Goal: Download file/media

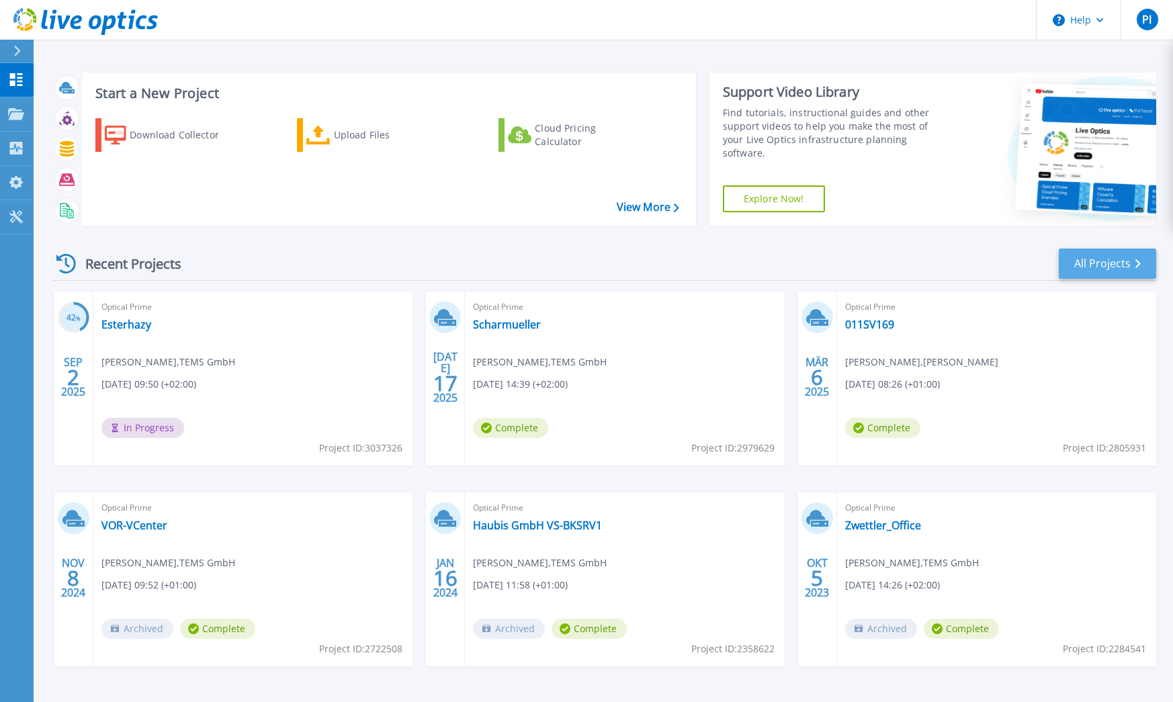
click at [1104, 261] on link "All Projects" at bounding box center [1107, 264] width 97 height 30
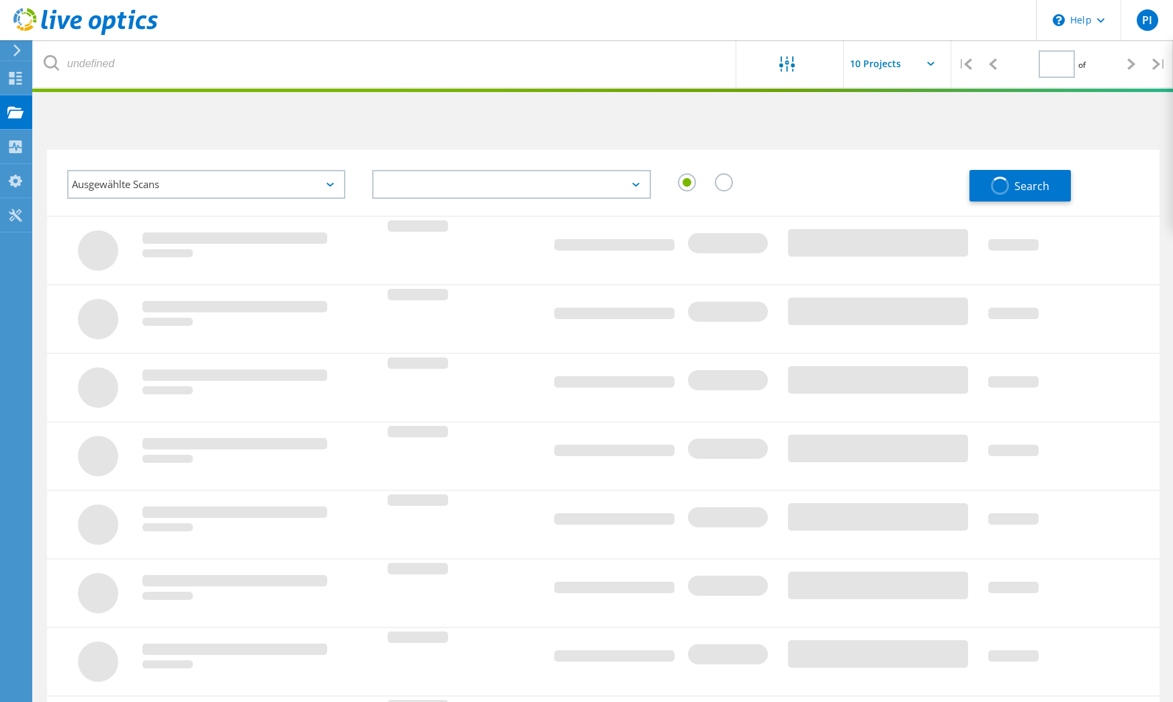
type input "1"
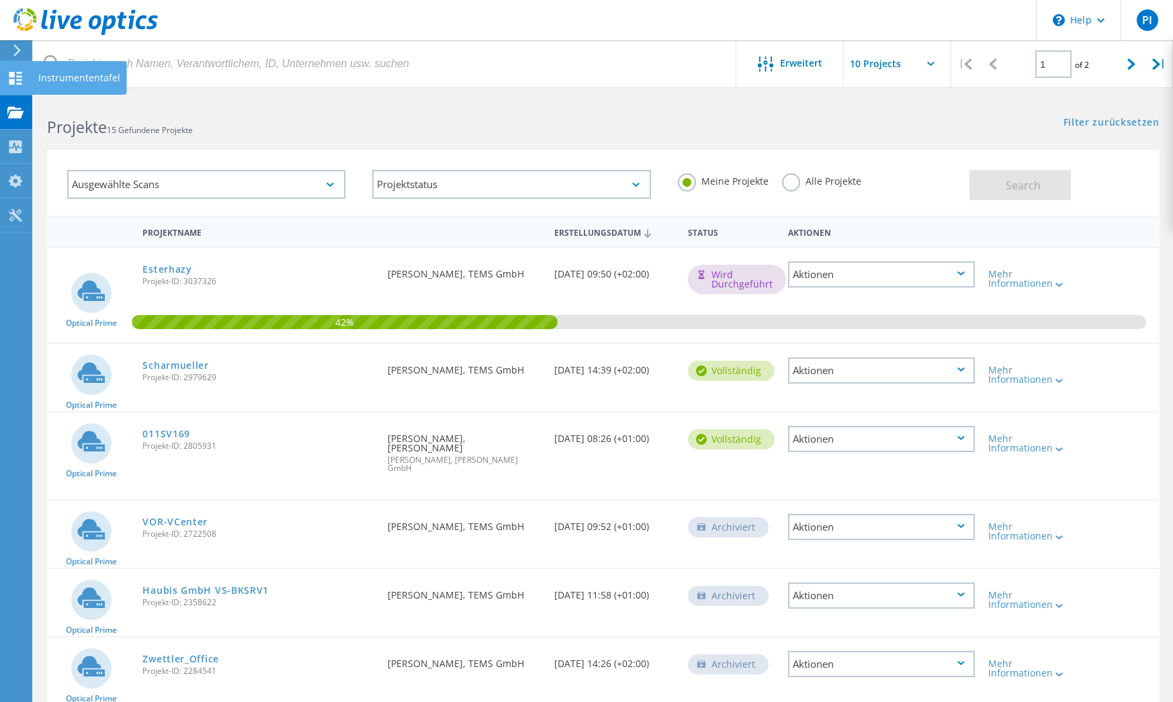
click at [21, 79] on icon at bounding box center [15, 78] width 16 height 13
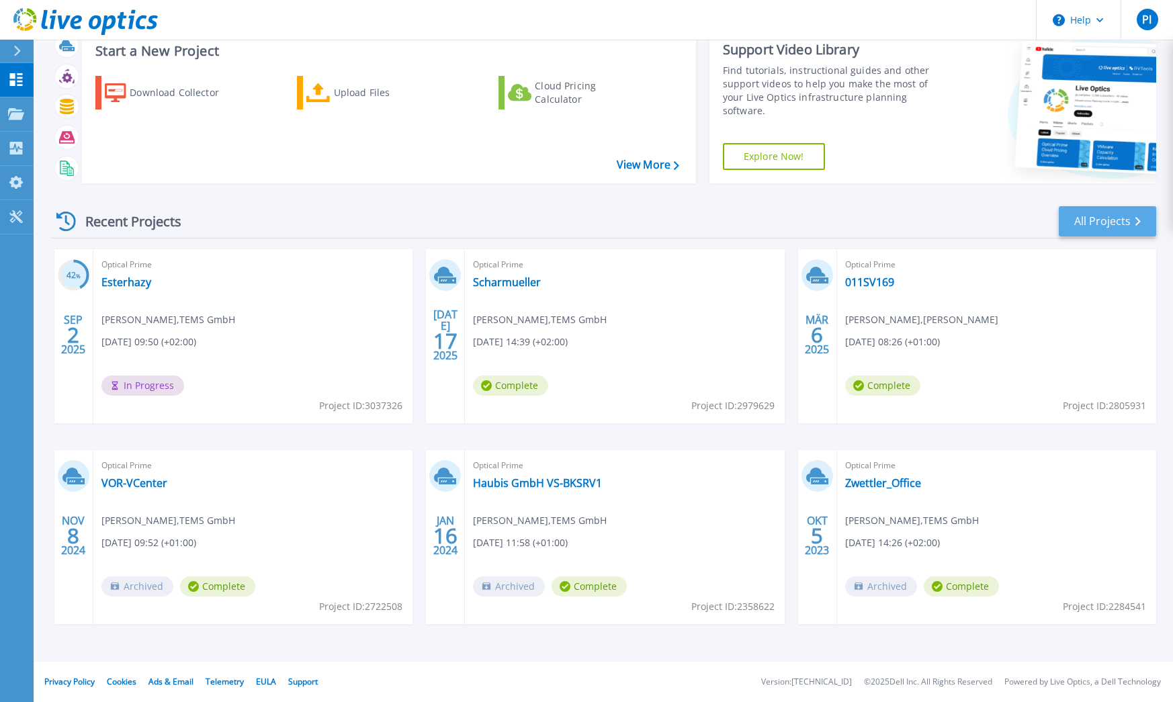
scroll to position [42, 0]
click at [1062, 205] on div "Recent Projects All Projects" at bounding box center [604, 222] width 1105 height 34
click at [1101, 220] on link "All Projects" at bounding box center [1107, 221] width 97 height 30
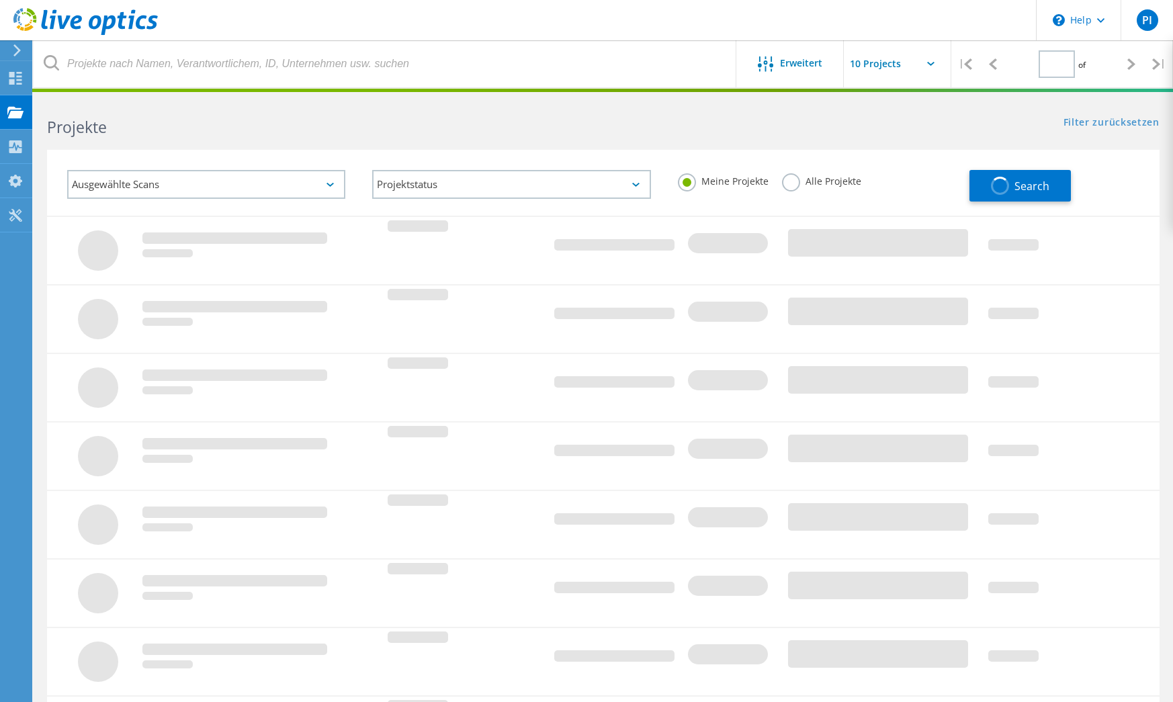
type input "1"
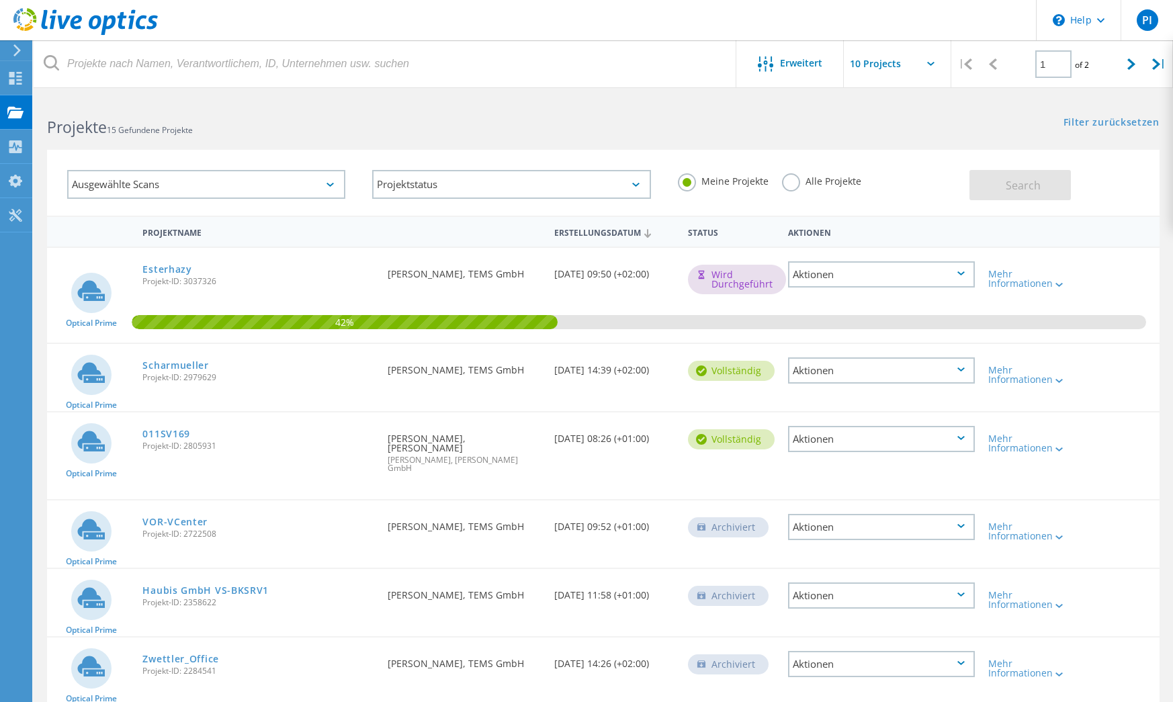
click at [16, 54] on use at bounding box center [16, 50] width 7 height 12
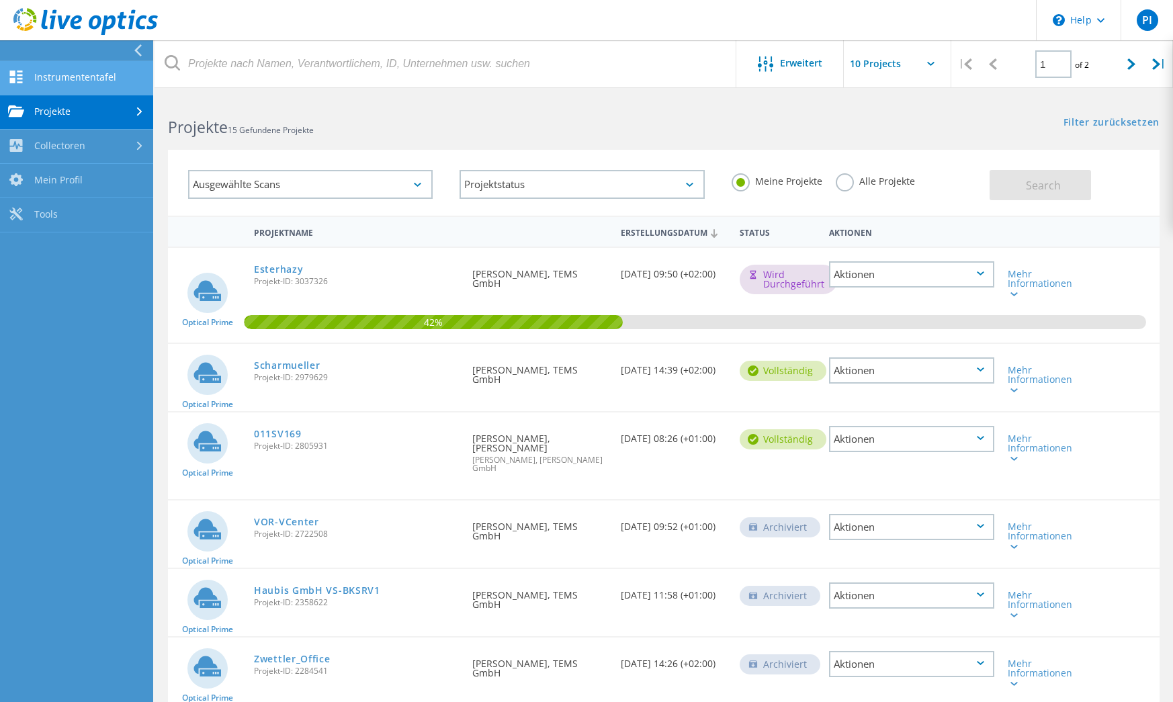
click at [36, 79] on link "Instrumententafel" at bounding box center [76, 78] width 153 height 34
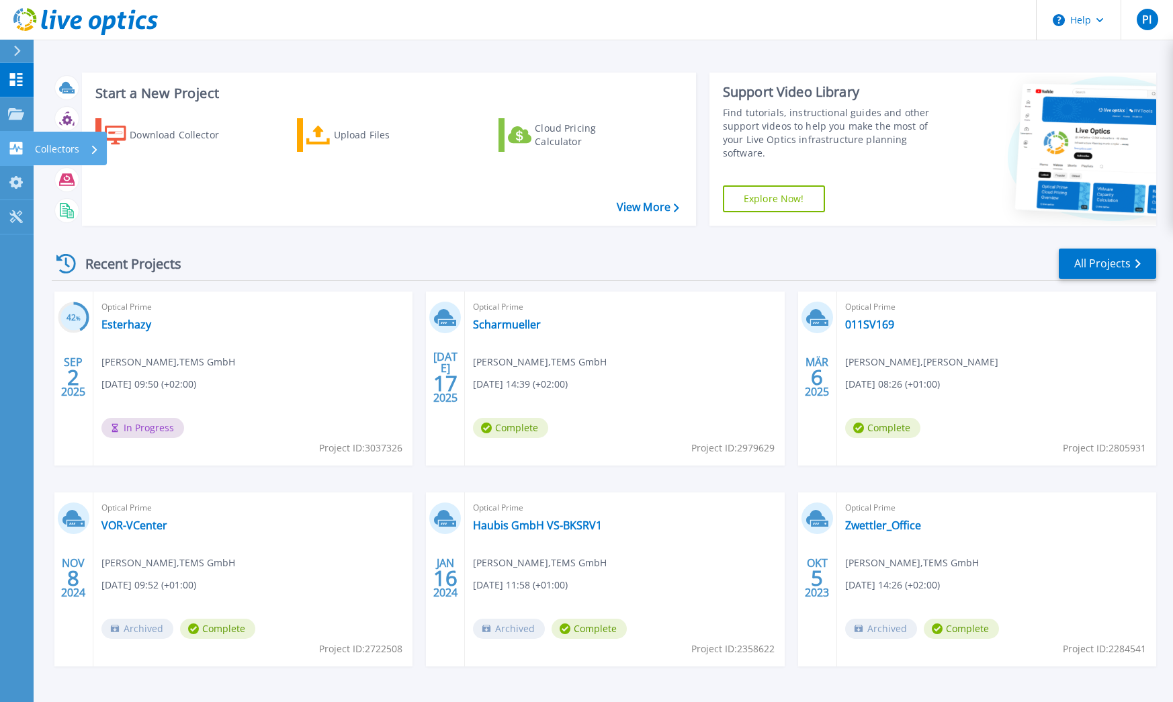
click at [19, 141] on link "Collectors Collectors" at bounding box center [17, 149] width 34 height 34
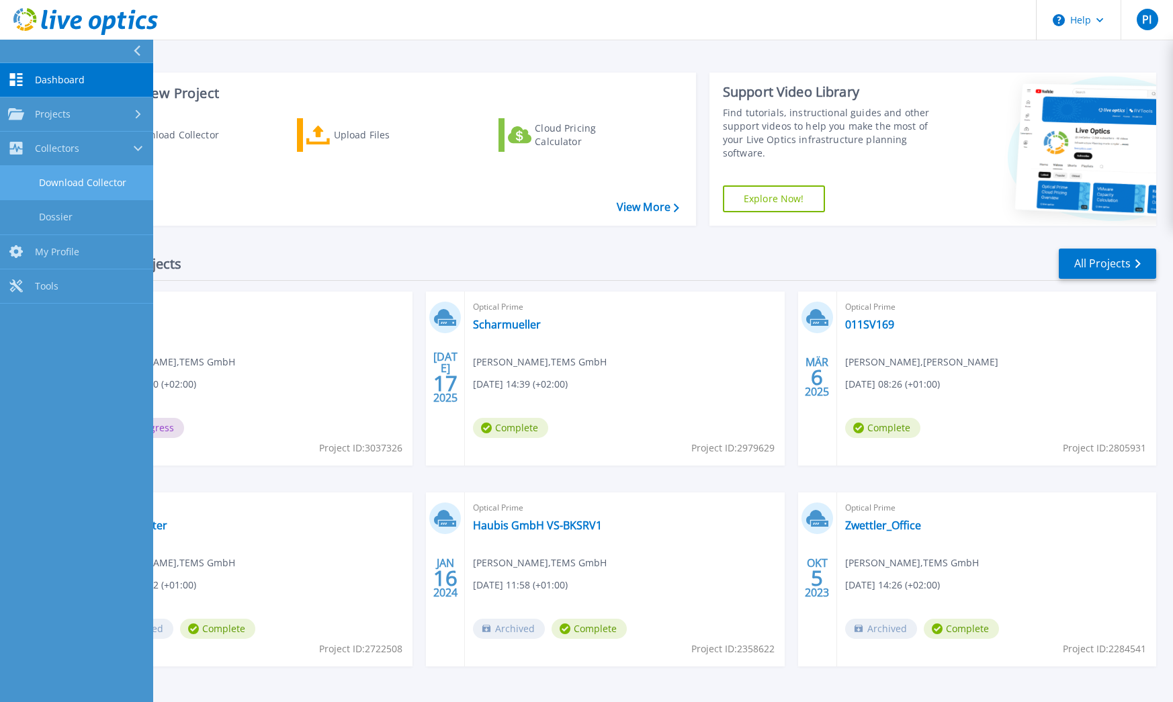
click at [58, 177] on link "Download Collector" at bounding box center [76, 183] width 153 height 34
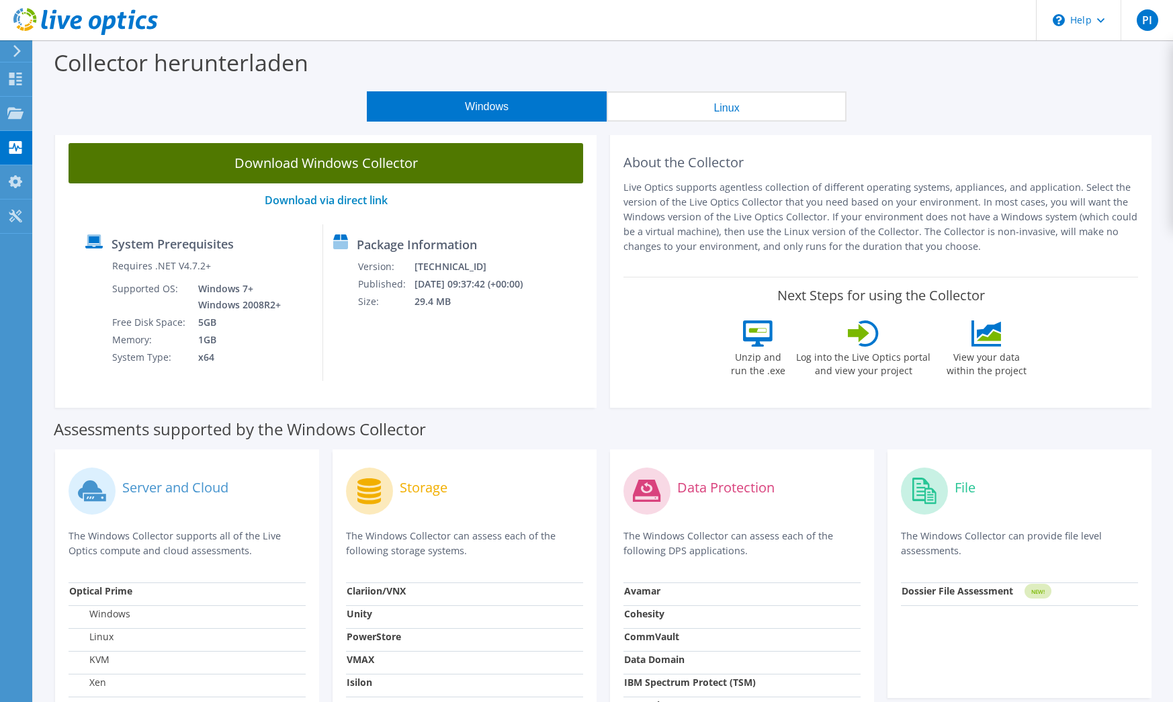
click at [341, 163] on link "Download Windows Collector" at bounding box center [326, 163] width 515 height 40
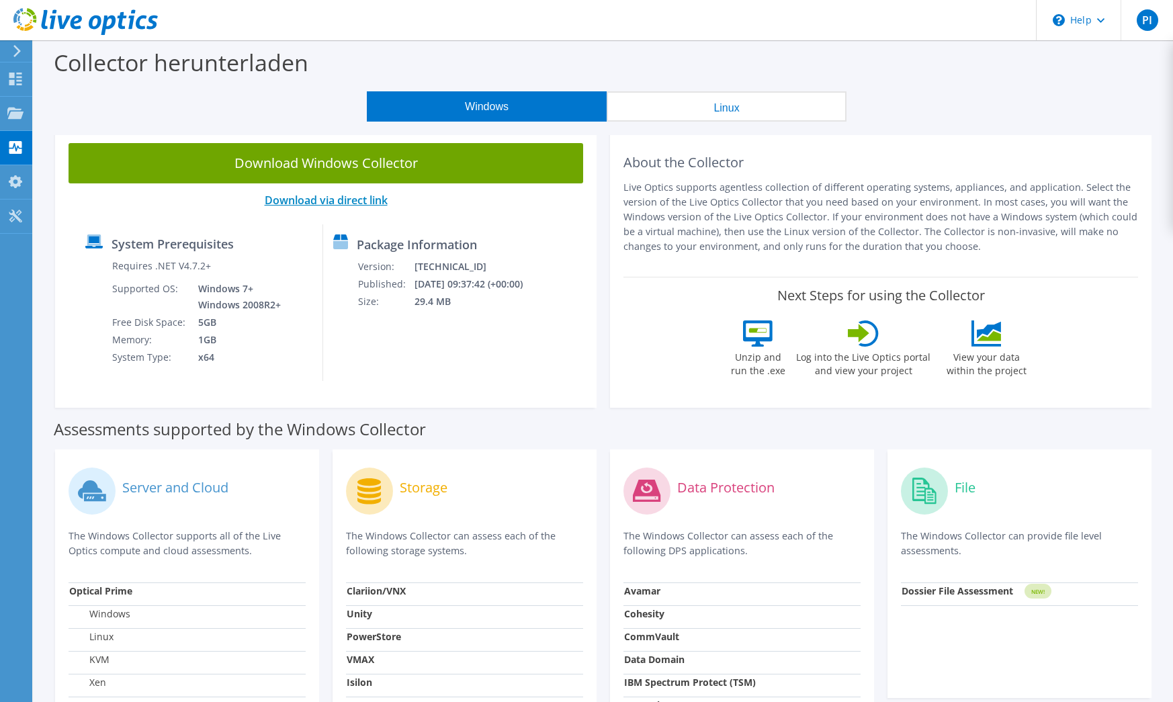
click at [337, 204] on link "Download via direct link" at bounding box center [326, 200] width 123 height 15
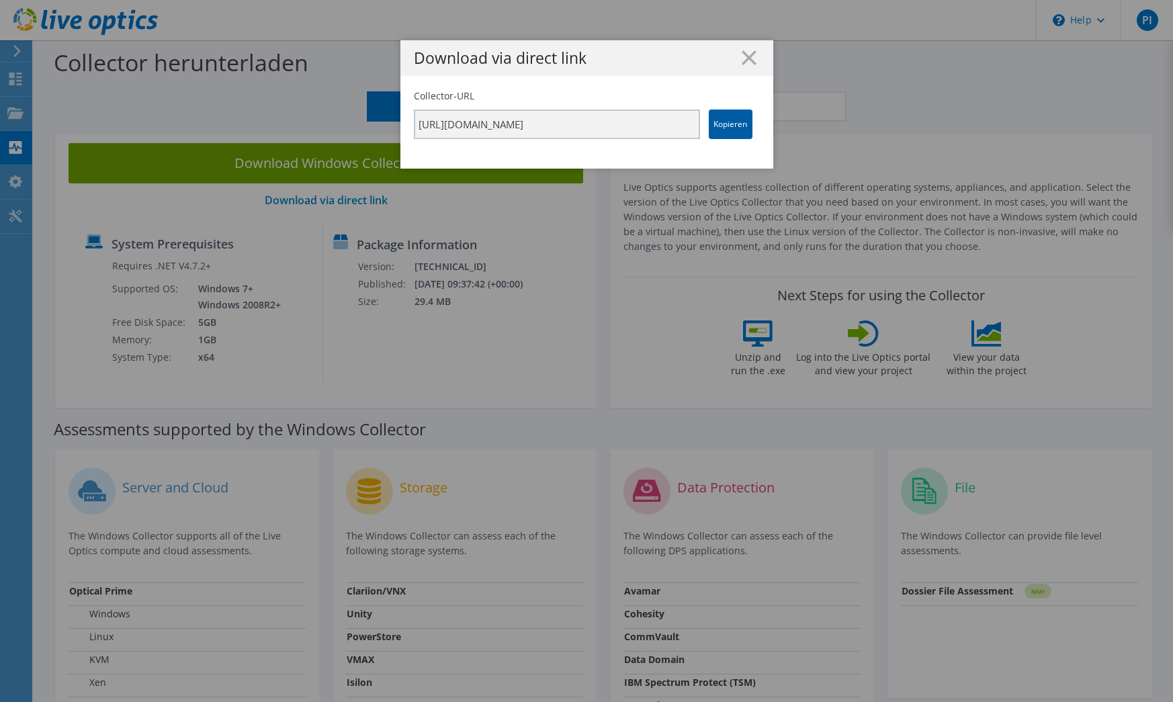
click at [730, 124] on link "Kopieren" at bounding box center [731, 125] width 44 height 30
click at [742, 61] on icon at bounding box center [749, 57] width 15 height 15
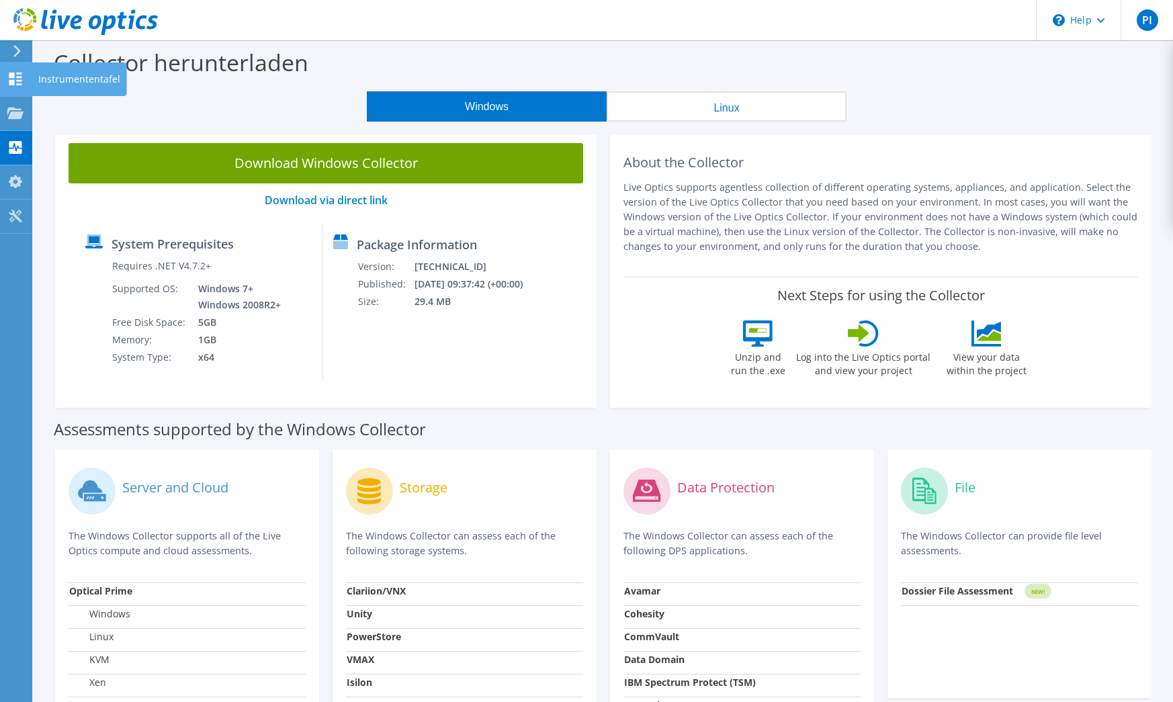
click at [15, 75] on icon at bounding box center [15, 79] width 16 height 13
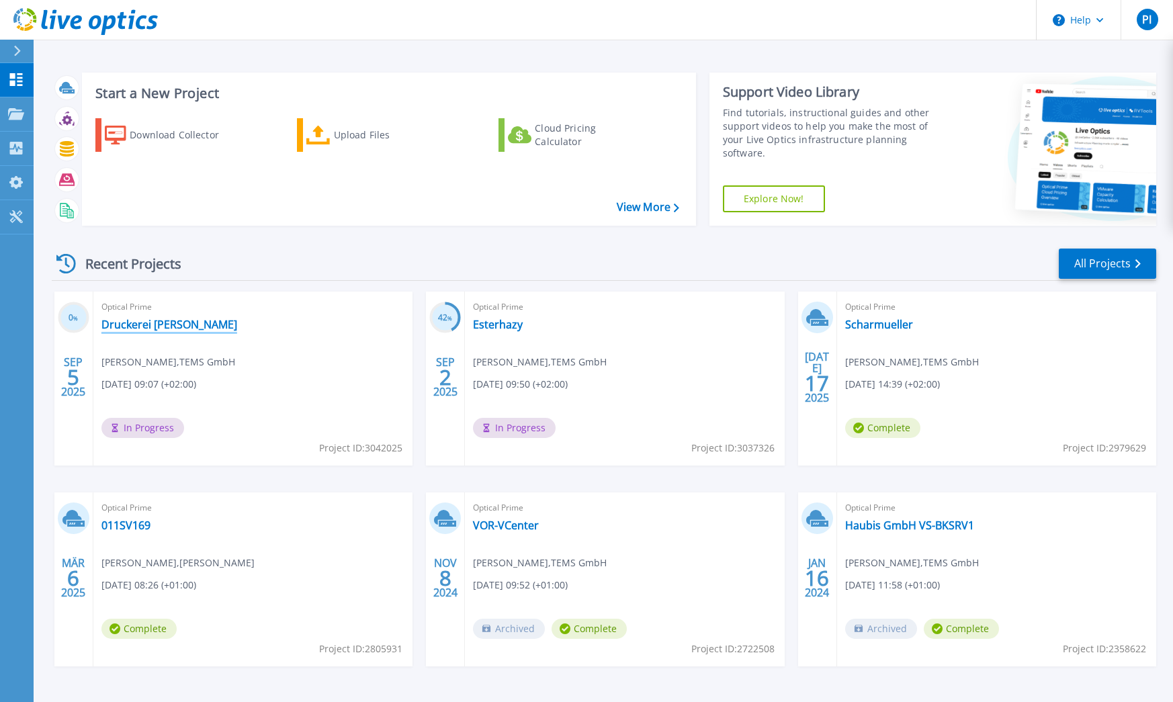
click at [156, 325] on link "Druckerei [PERSON_NAME]" at bounding box center [169, 324] width 136 height 13
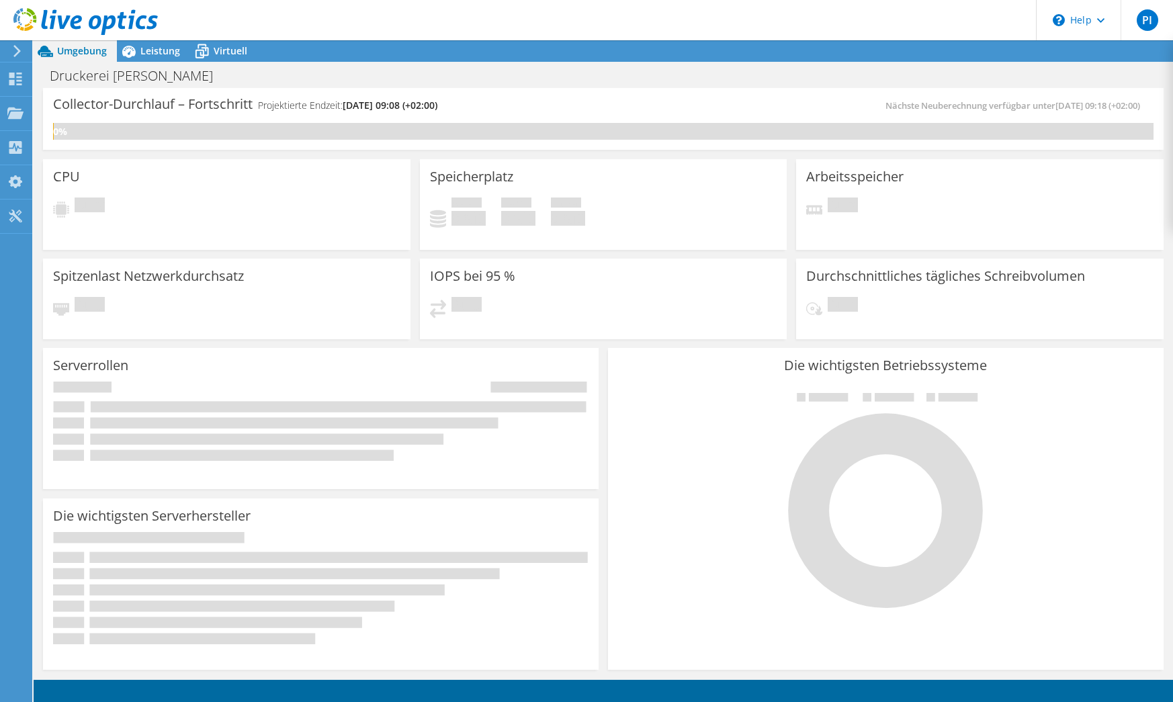
drag, startPoint x: 346, startPoint y: 106, endPoint x: 458, endPoint y: 106, distance: 112.2
click at [437, 106] on span "09.12.2025, 09:08 (+02:00)" at bounding box center [390, 105] width 95 height 13
click at [479, 106] on div "Collector-Durchlauf – Fortschritt Projektierte Endzeit: 09.12.2025, 09:08 (+02:…" at bounding box center [328, 110] width 550 height 25
click at [15, 56] on use at bounding box center [16, 51] width 7 height 12
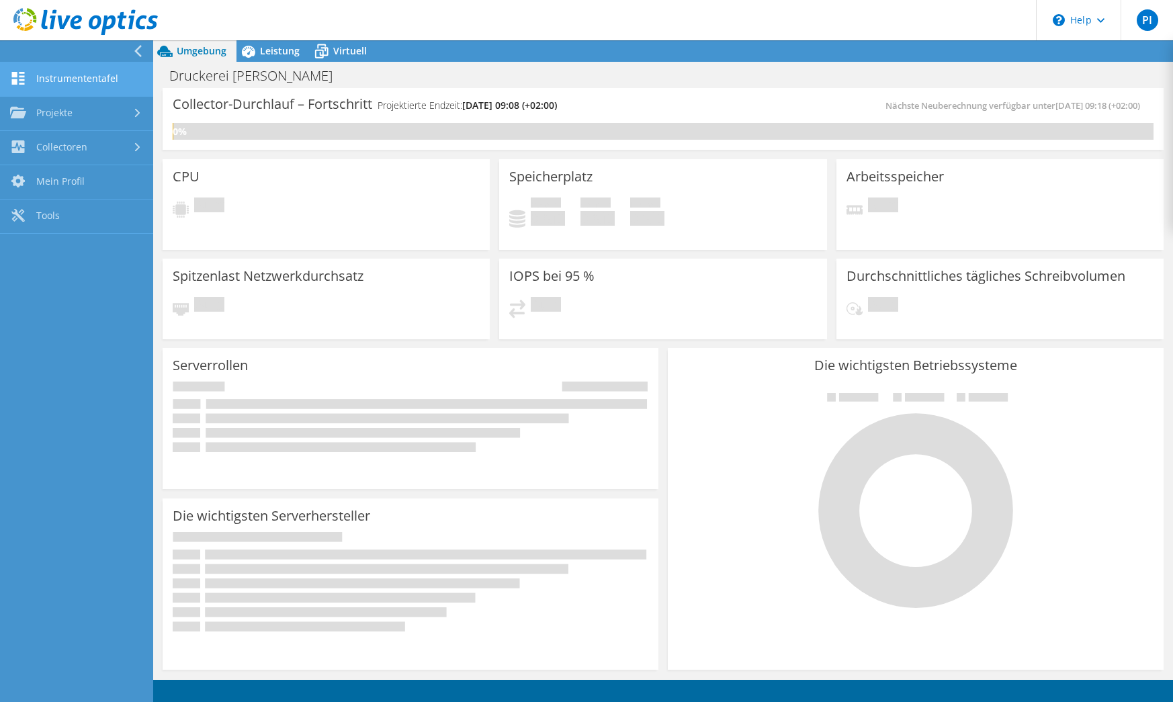
click at [87, 80] on link "Instrumententafel" at bounding box center [76, 79] width 153 height 34
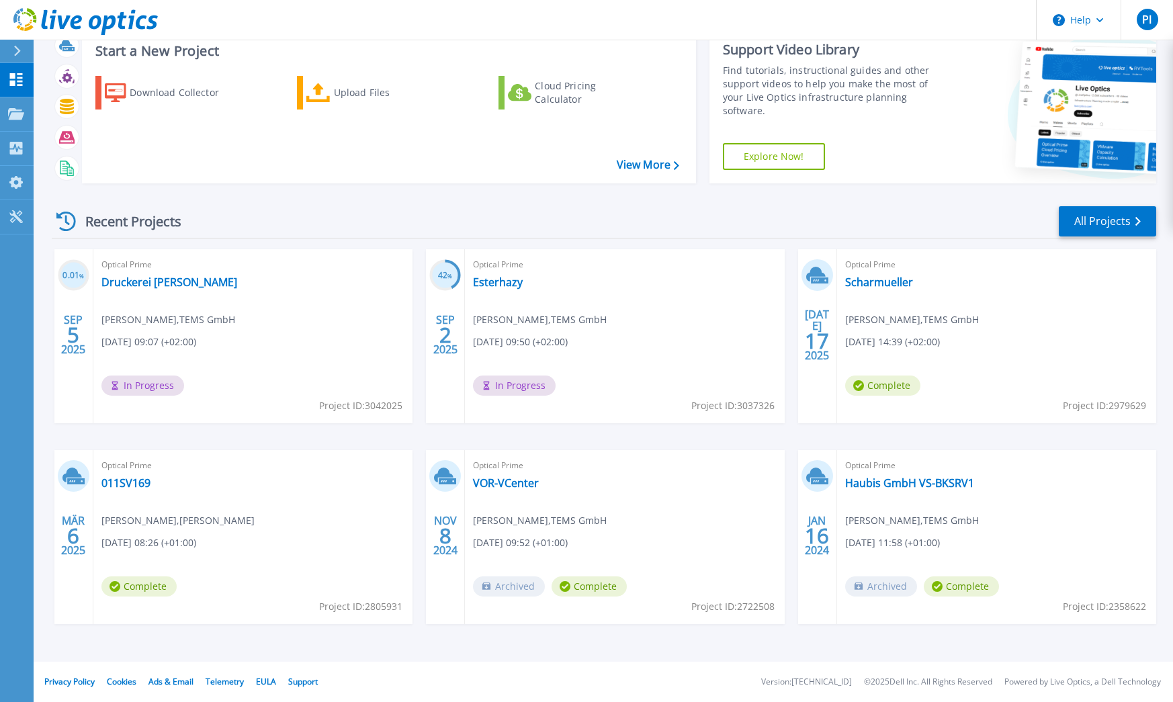
scroll to position [42, 0]
click at [501, 290] on div "Optical Prime Esterhazy Philipp Ipsmiller , TEMS GmbH 09.02.2025, 09:50 (+02:00…" at bounding box center [624, 336] width 319 height 174
click at [510, 281] on link "Esterhazy" at bounding box center [498, 281] width 50 height 13
